Goal: Consume media (video, audio)

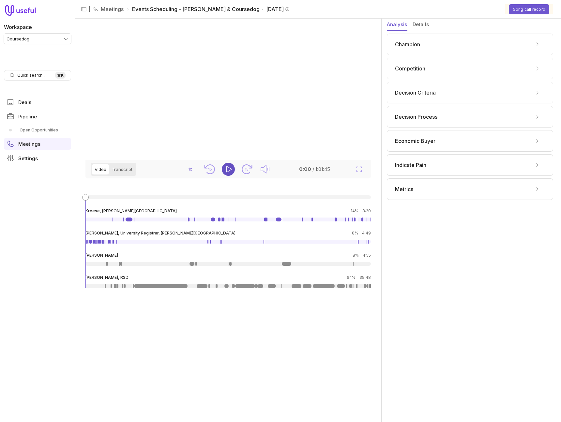
click at [225, 165] on icon "Play" at bounding box center [228, 169] width 8 height 8
click at [105, 199] on div at bounding box center [227, 197] width 285 height 4
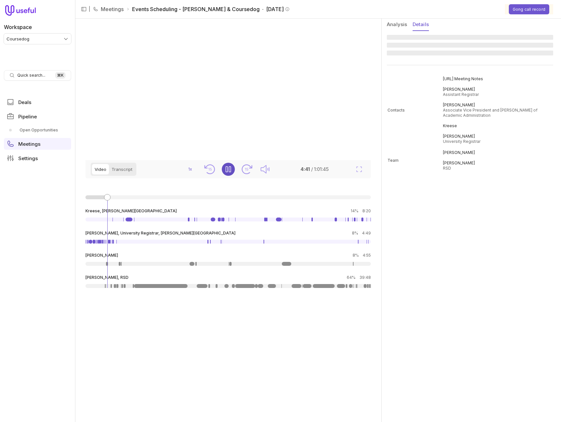
click at [422, 23] on button "Details" at bounding box center [420, 25] width 16 height 12
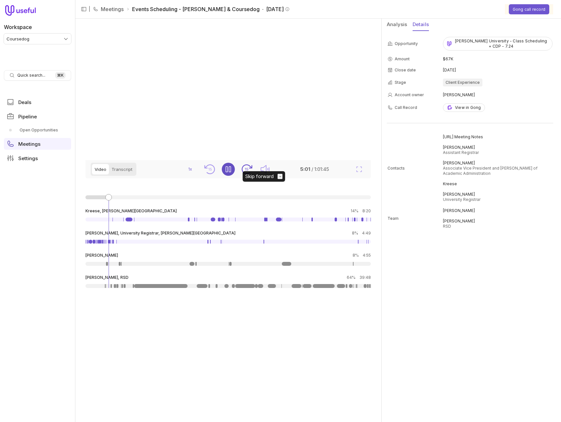
click at [246, 171] on text "15" at bounding box center [247, 169] width 4 height 5
click at [130, 221] on link at bounding box center [129, 219] width 7 height 4
click at [247, 171] on text "15" at bounding box center [247, 169] width 4 height 5
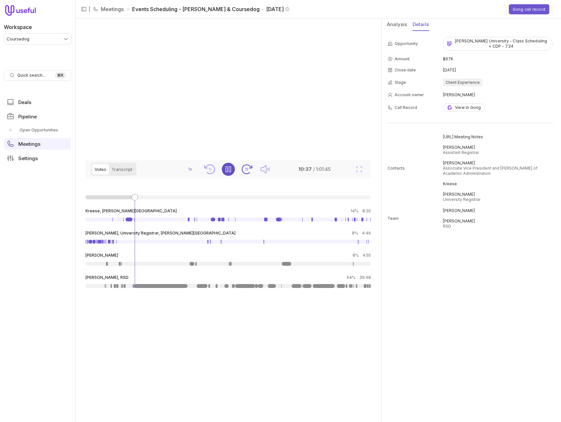
click at [247, 171] on text "15" at bounding box center [247, 169] width 4 height 5
